Goal: Find specific page/section: Find specific page/section

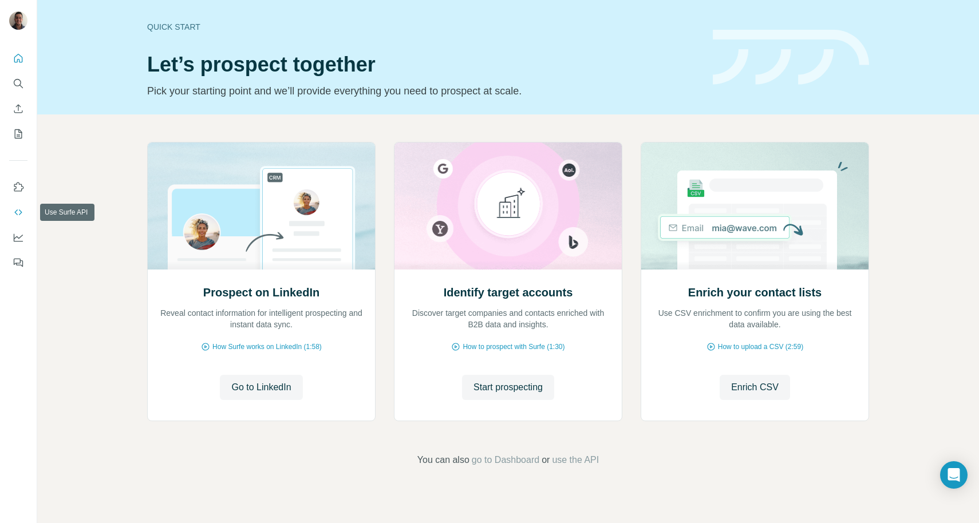
click at [21, 211] on icon "Use Surfe API" at bounding box center [18, 212] width 11 height 11
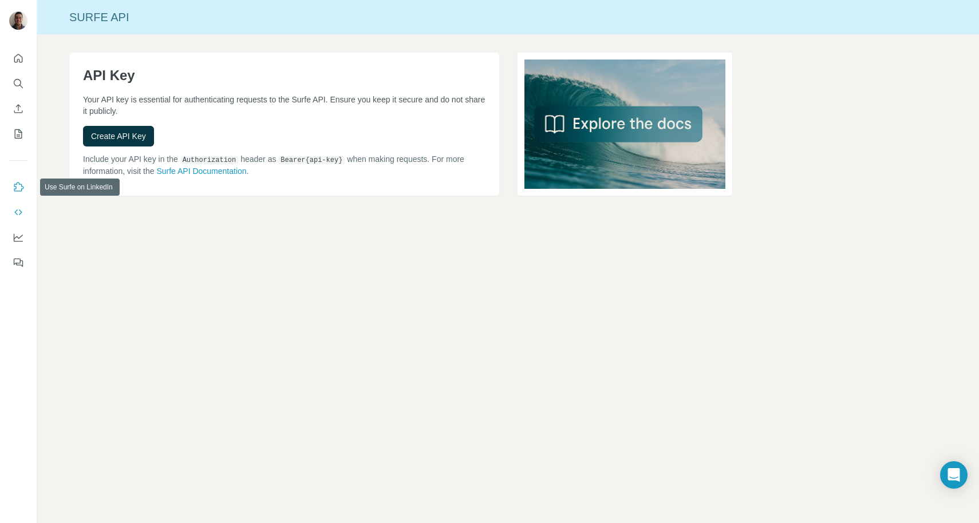
click at [17, 191] on icon "Use Surfe on LinkedIn" at bounding box center [19, 186] width 10 height 9
